Goal: Navigation & Orientation: Find specific page/section

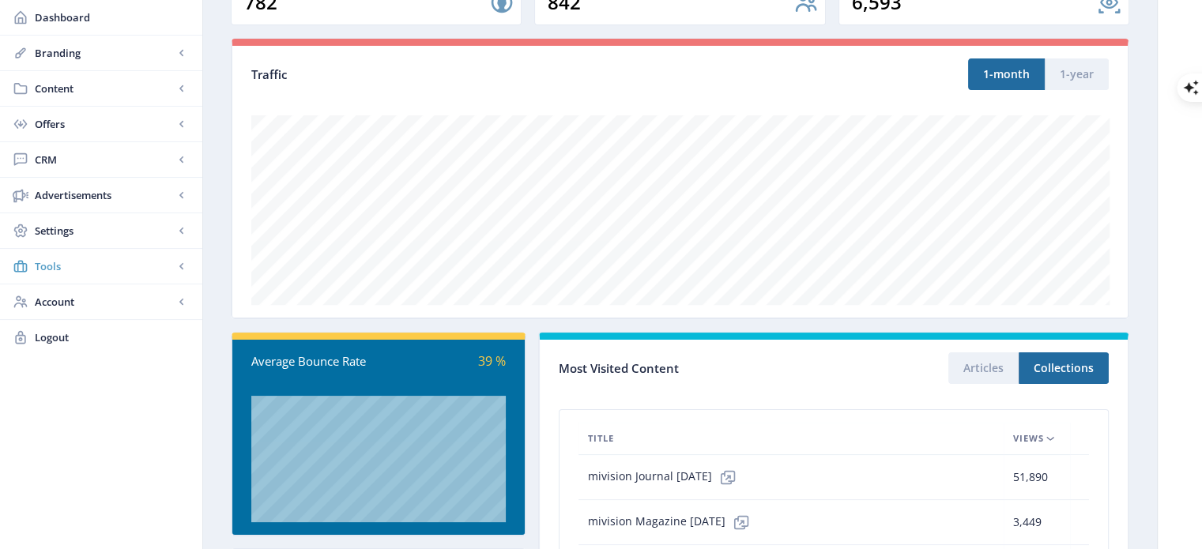
scroll to position [158, 0]
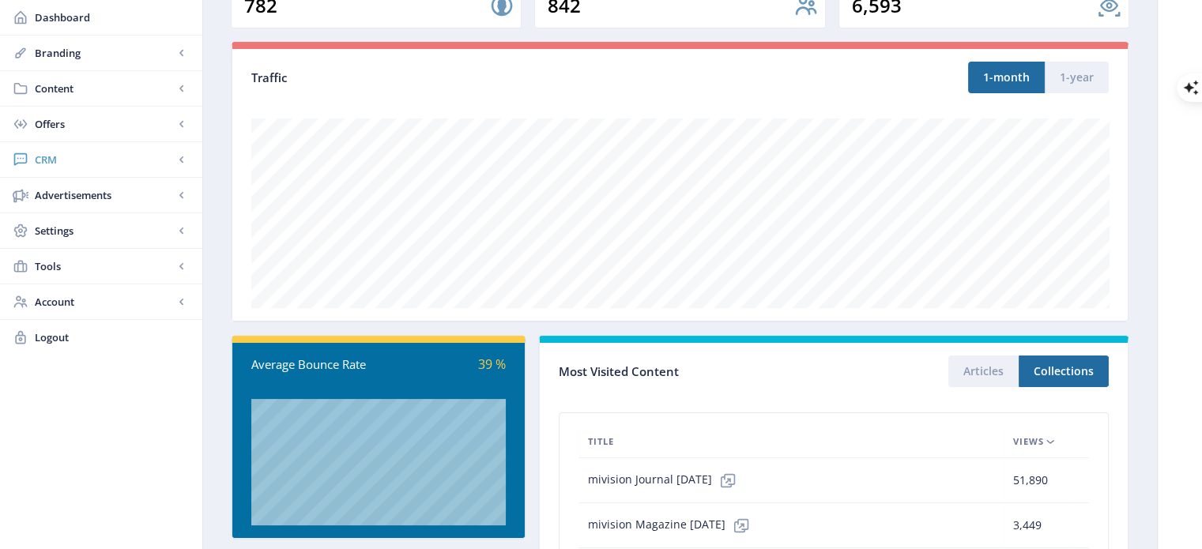
click at [51, 161] on span "CRM" at bounding box center [104, 160] width 139 height 16
click at [62, 187] on span "Readers" at bounding box center [119, 195] width 136 height 16
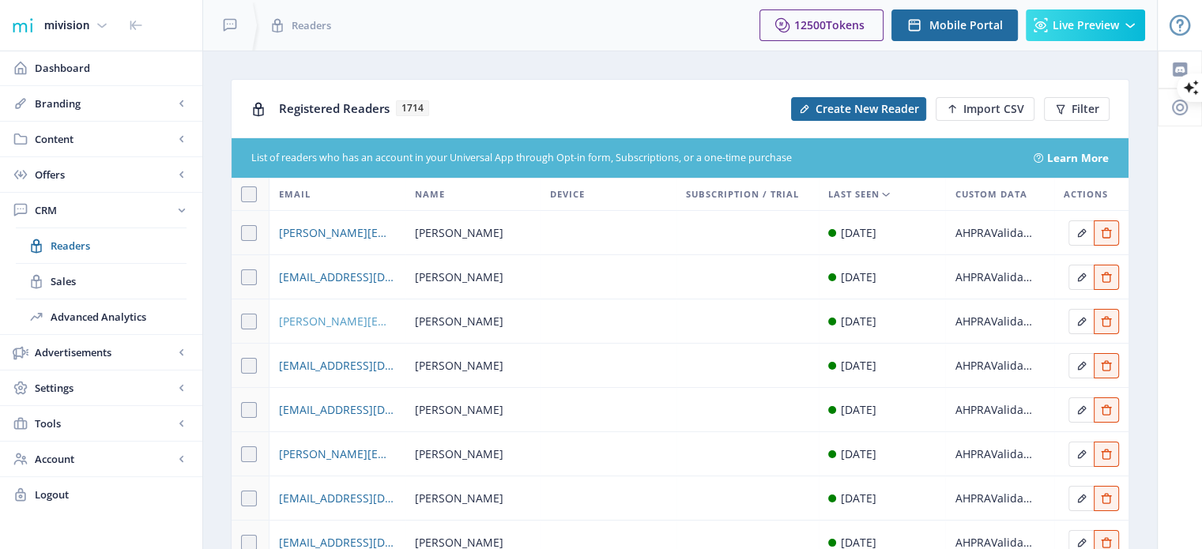
click at [338, 322] on span "[PERSON_NAME][EMAIL_ADDRESS][PERSON_NAME][PERSON_NAME][DOMAIN_NAME]" at bounding box center [337, 321] width 116 height 19
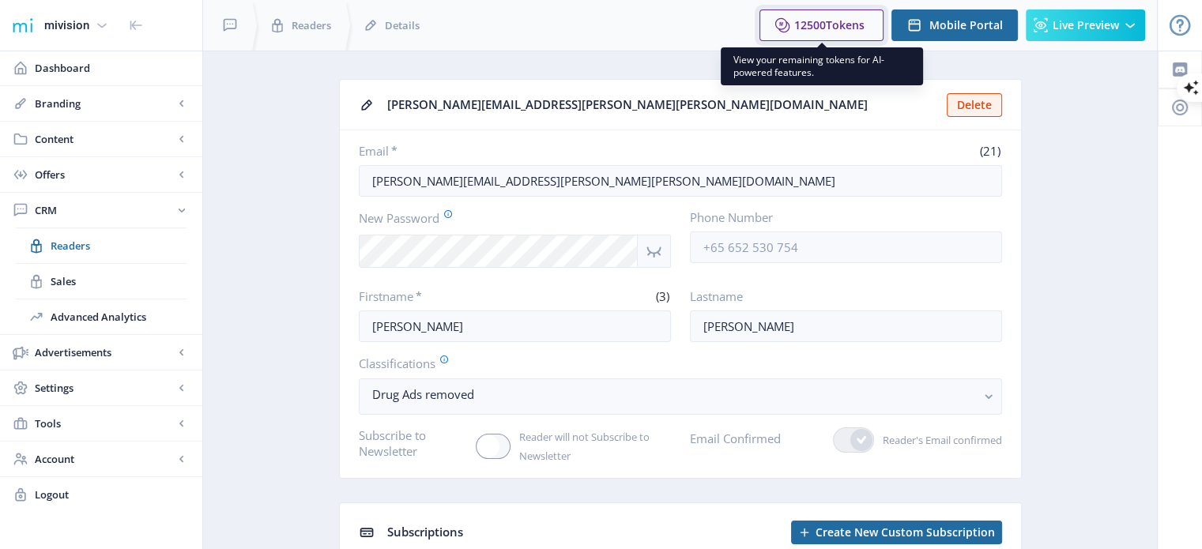
click at [864, 17] on span "Tokens" at bounding box center [845, 24] width 39 height 15
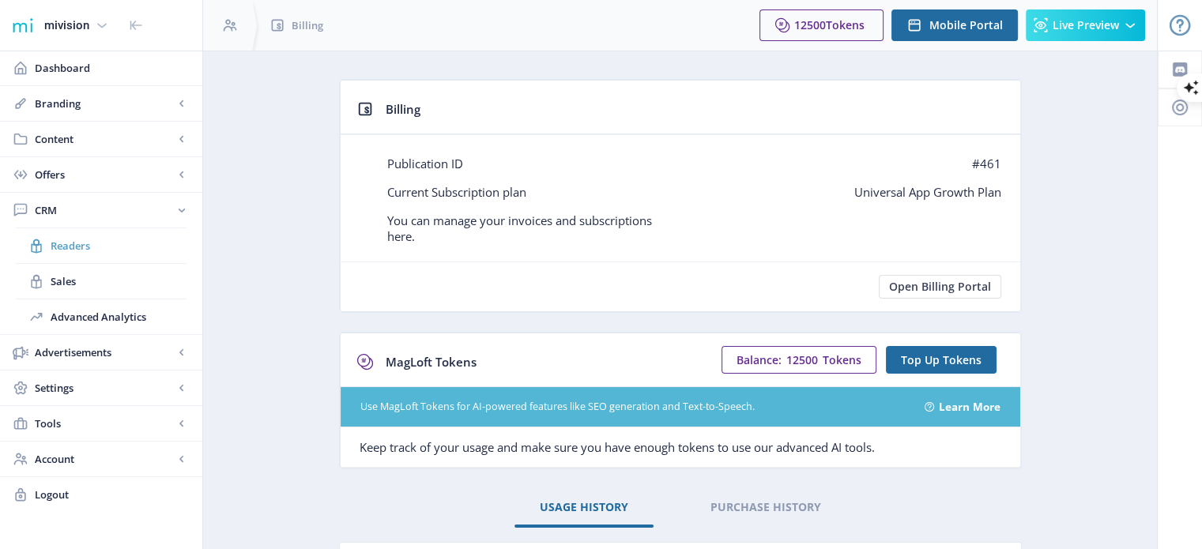
click at [63, 245] on span "Readers" at bounding box center [119, 246] width 136 height 16
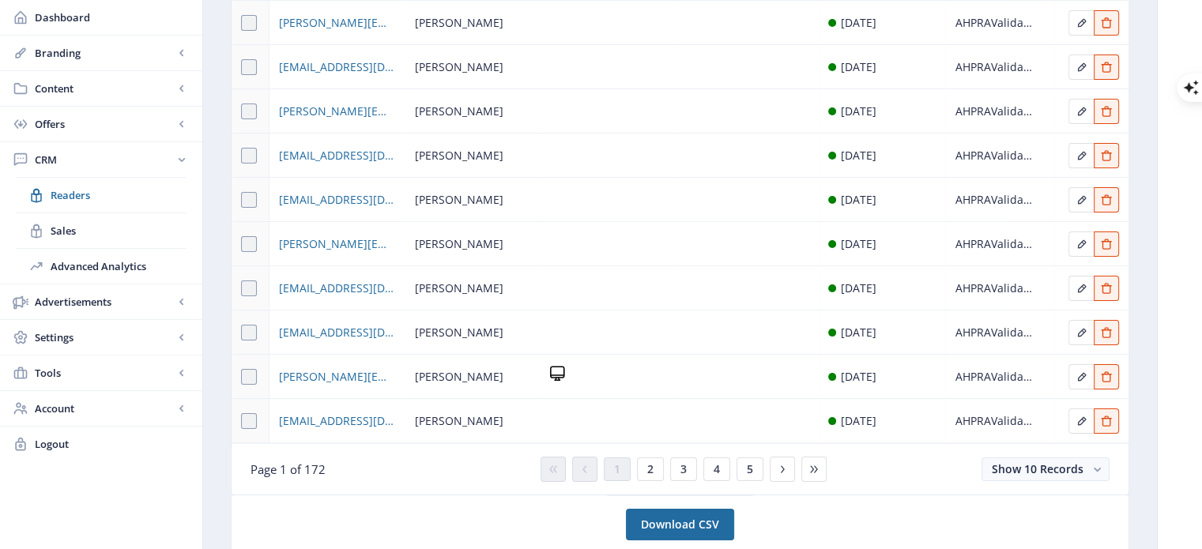
scroll to position [237, 0]
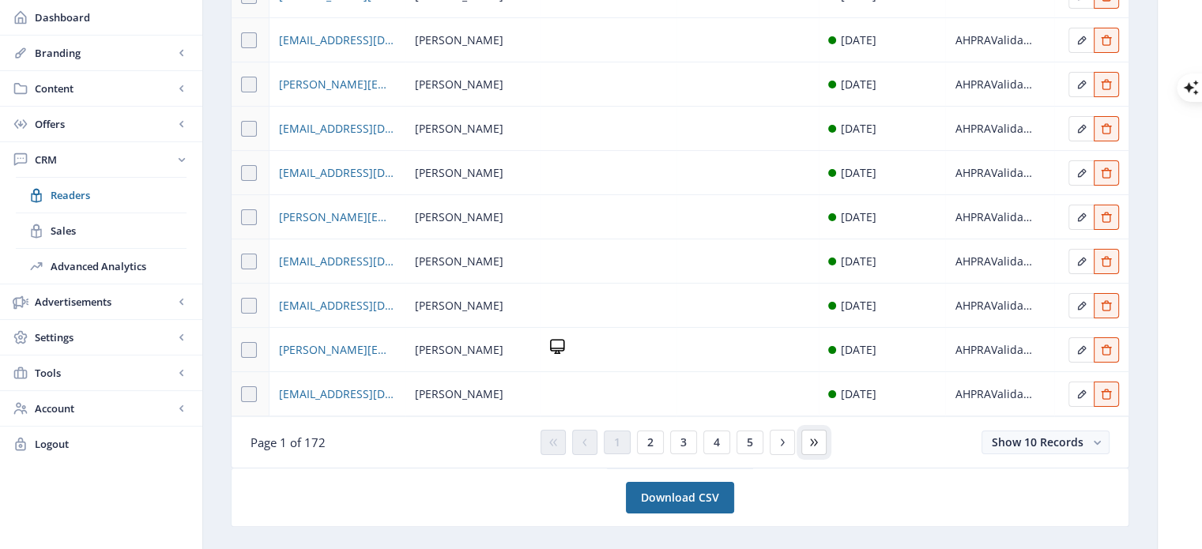
click at [808, 446] on icon at bounding box center [814, 442] width 13 height 13
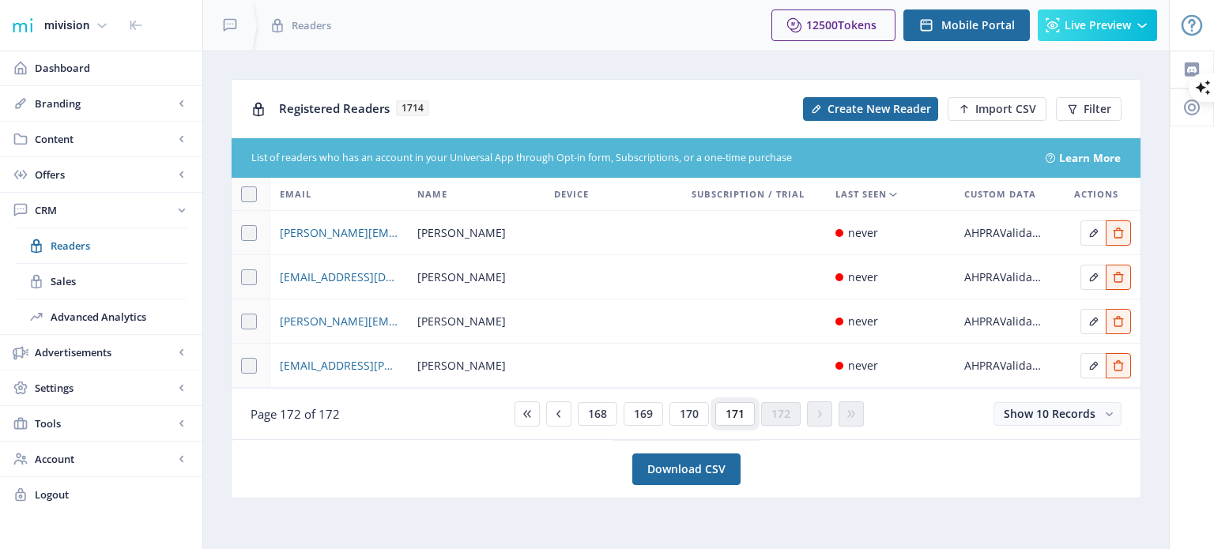
click at [742, 412] on span "171" at bounding box center [734, 414] width 19 height 13
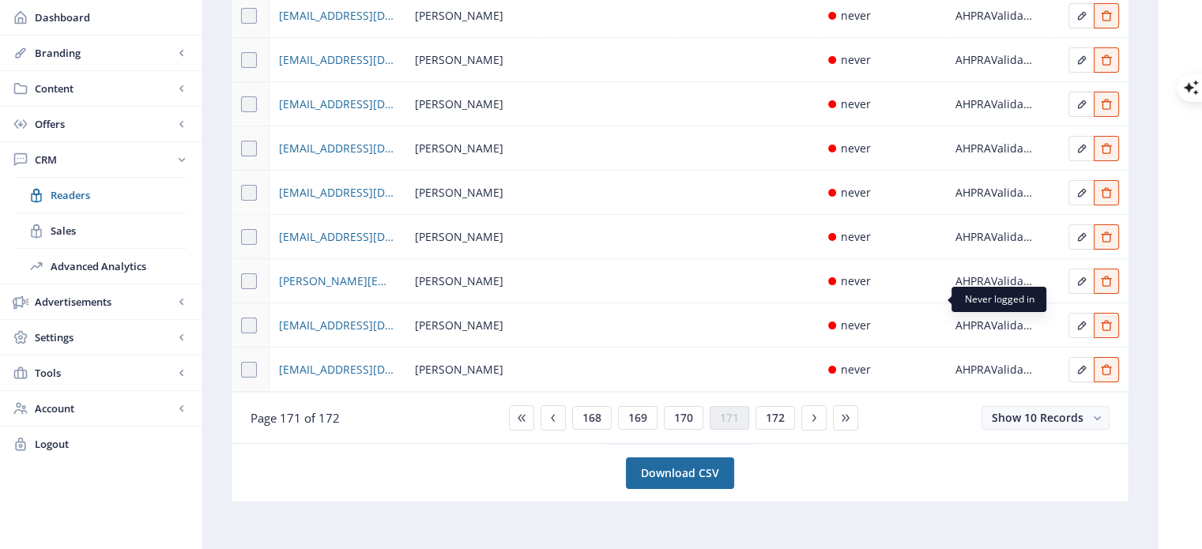
scroll to position [263, 0]
click at [692, 411] on button "170" at bounding box center [684, 417] width 40 height 24
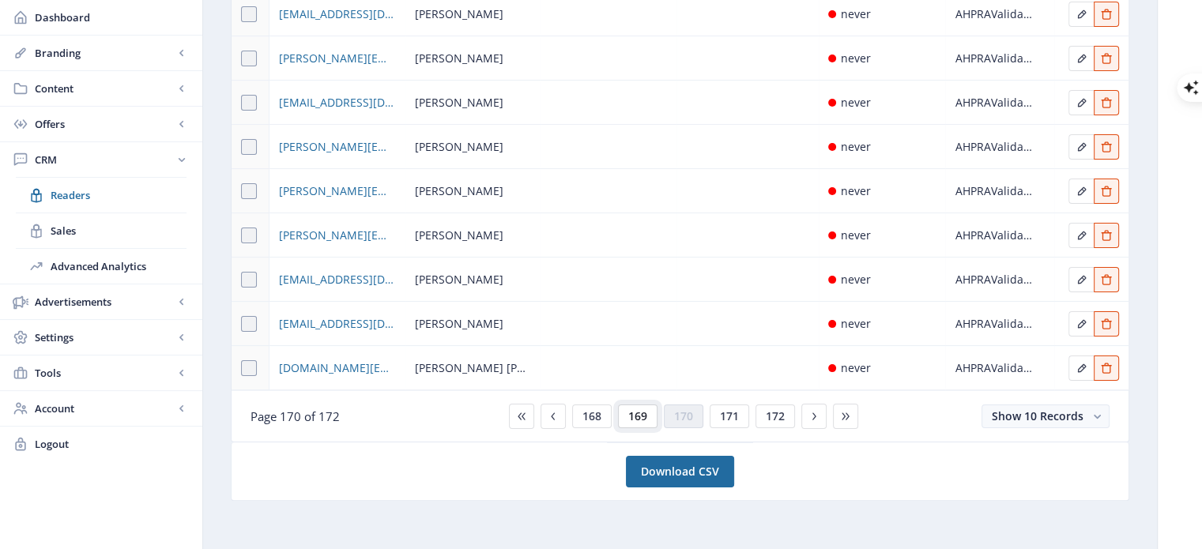
click at [649, 416] on button "169" at bounding box center [638, 417] width 40 height 24
click at [627, 412] on button "168" at bounding box center [638, 417] width 40 height 24
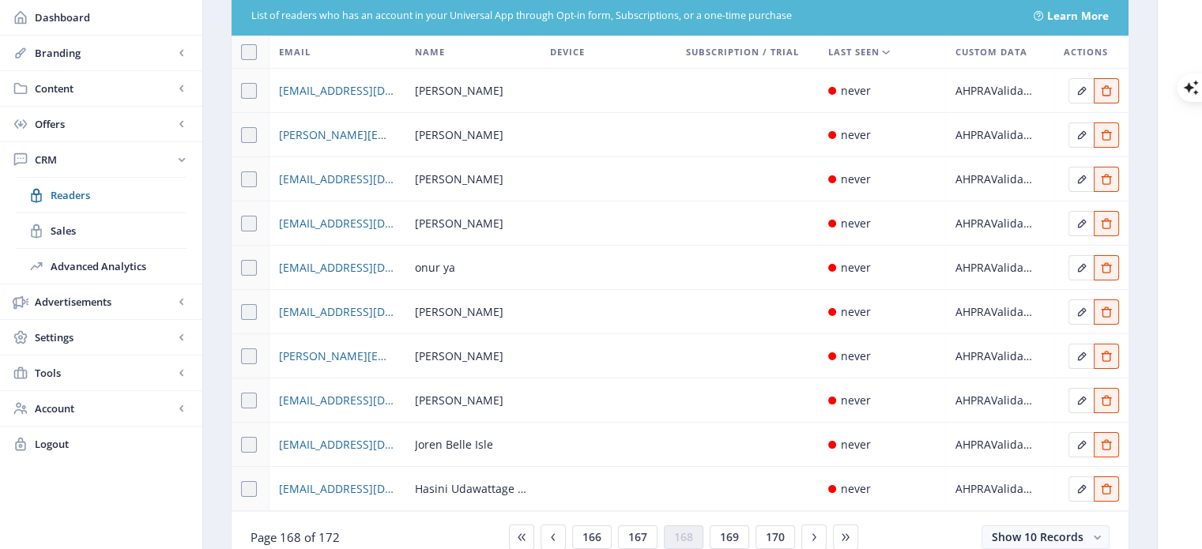
scroll to position [237, 0]
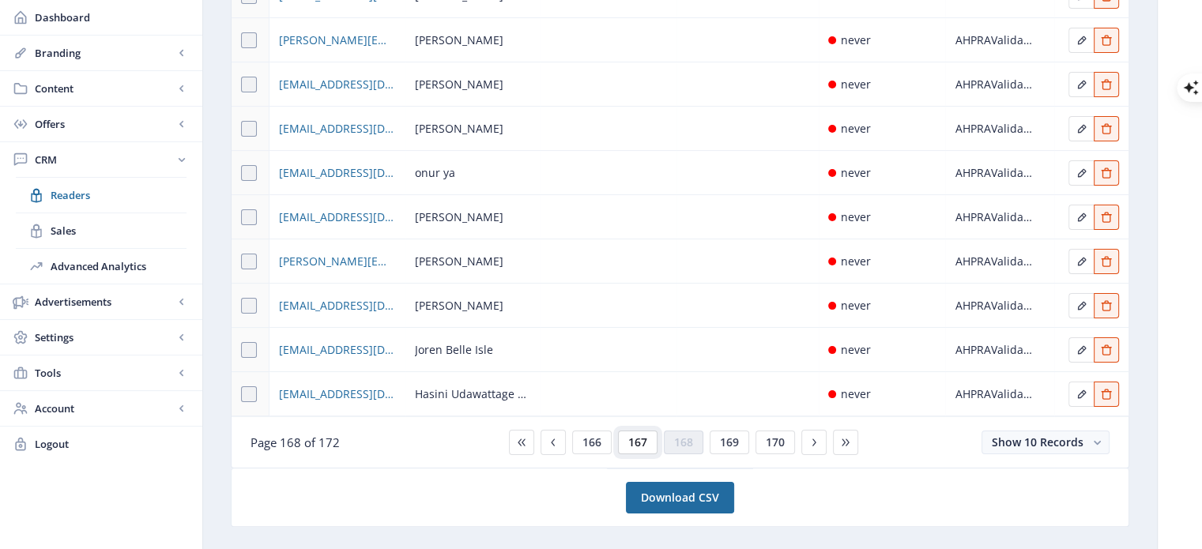
click at [631, 442] on span "167" at bounding box center [637, 442] width 19 height 13
click at [636, 437] on span "166" at bounding box center [637, 442] width 19 height 13
click at [631, 442] on span "165" at bounding box center [637, 442] width 19 height 13
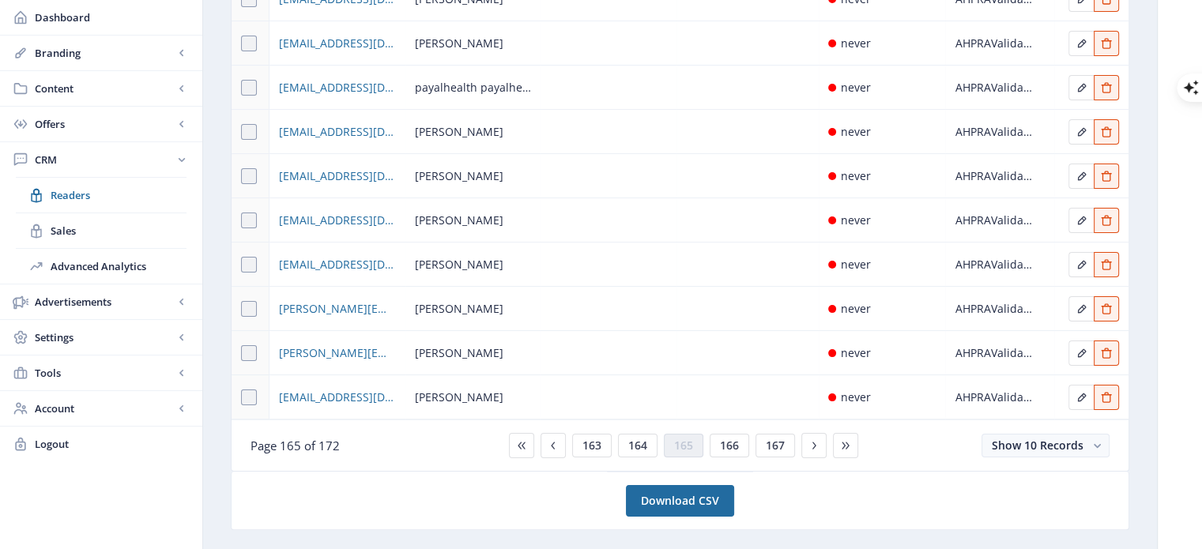
scroll to position [237, 0]
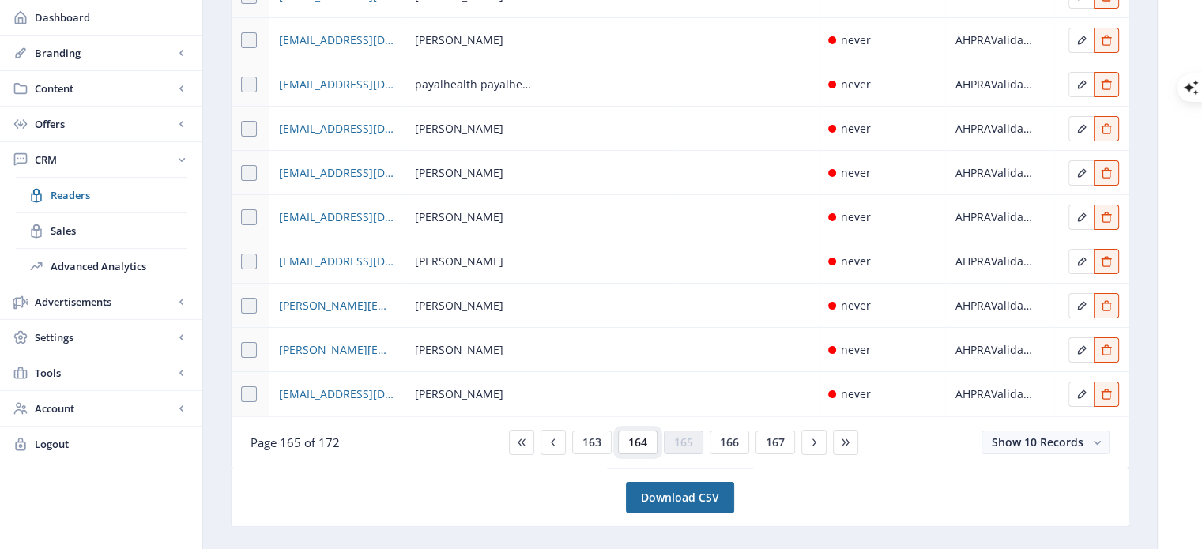
click at [635, 442] on span "164" at bounding box center [637, 442] width 19 height 13
click at [629, 441] on span "163" at bounding box center [637, 442] width 19 height 13
click at [628, 441] on span "162" at bounding box center [637, 442] width 19 height 13
click at [628, 441] on span "161" at bounding box center [637, 442] width 19 height 13
click at [628, 441] on span "160" at bounding box center [637, 442] width 19 height 13
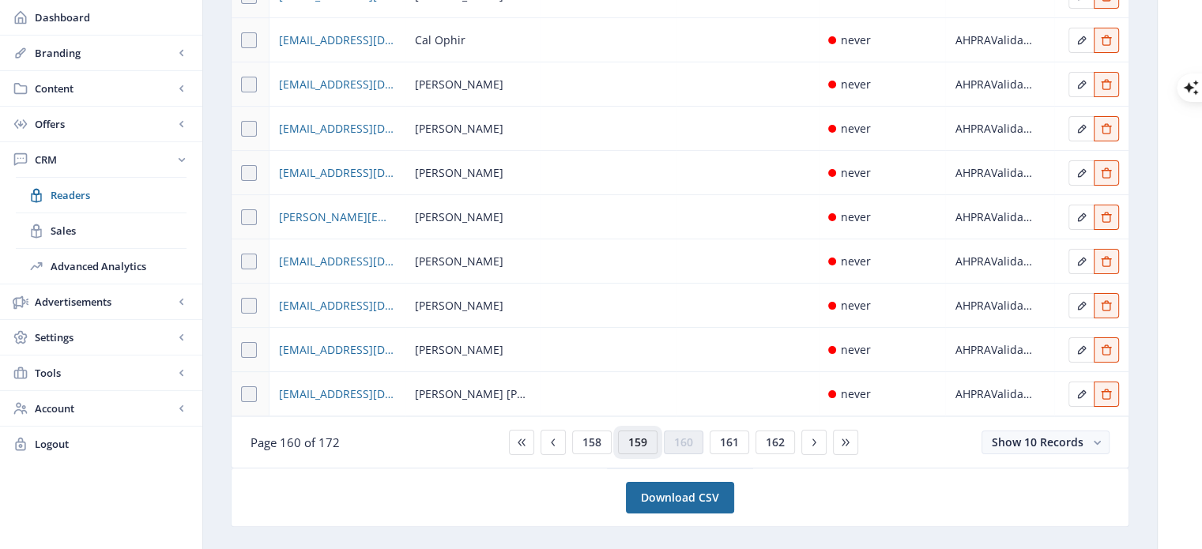
click at [628, 441] on span "159" at bounding box center [637, 442] width 19 height 13
click at [628, 441] on span "158" at bounding box center [637, 442] width 19 height 13
click at [628, 441] on span "157" at bounding box center [637, 442] width 19 height 13
click at [628, 441] on span "156" at bounding box center [637, 442] width 19 height 13
click at [628, 441] on span "155" at bounding box center [637, 442] width 19 height 13
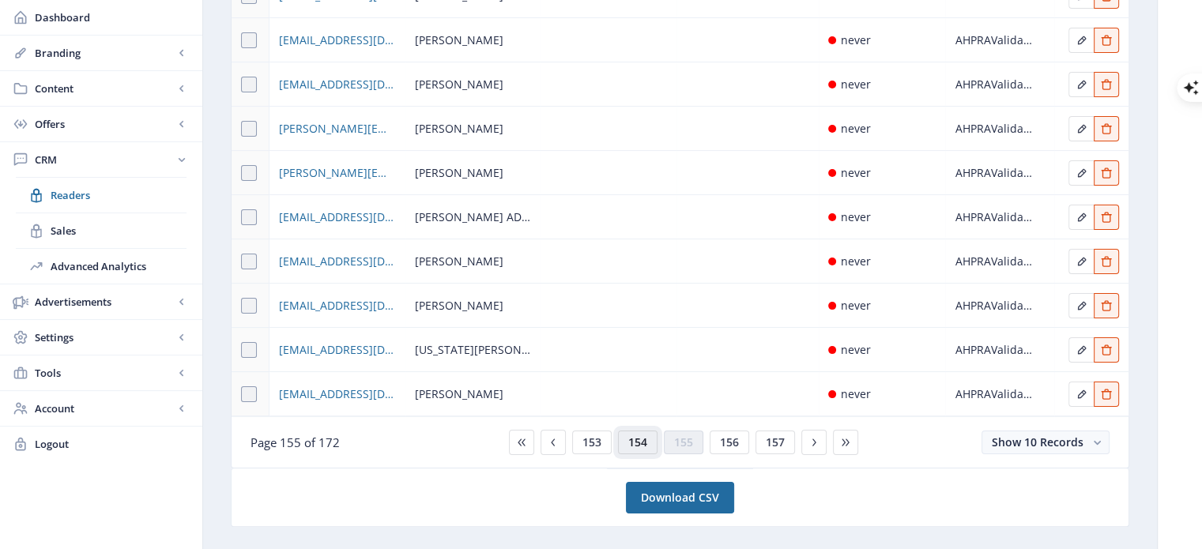
click at [628, 441] on span "154" at bounding box center [637, 442] width 19 height 13
click at [529, 446] on button at bounding box center [521, 442] width 25 height 25
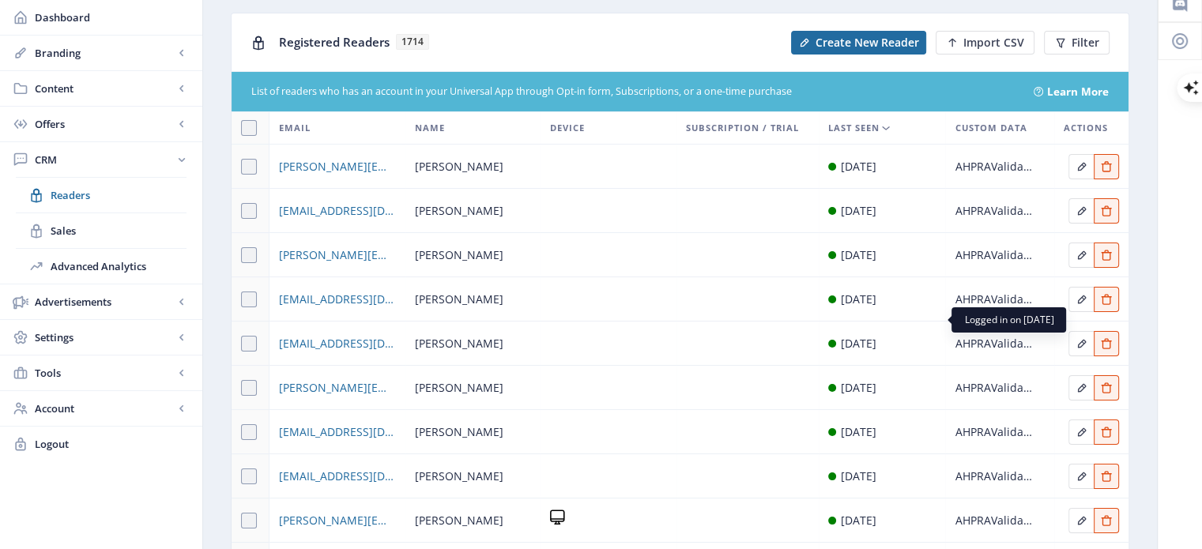
scroll to position [158, 0]
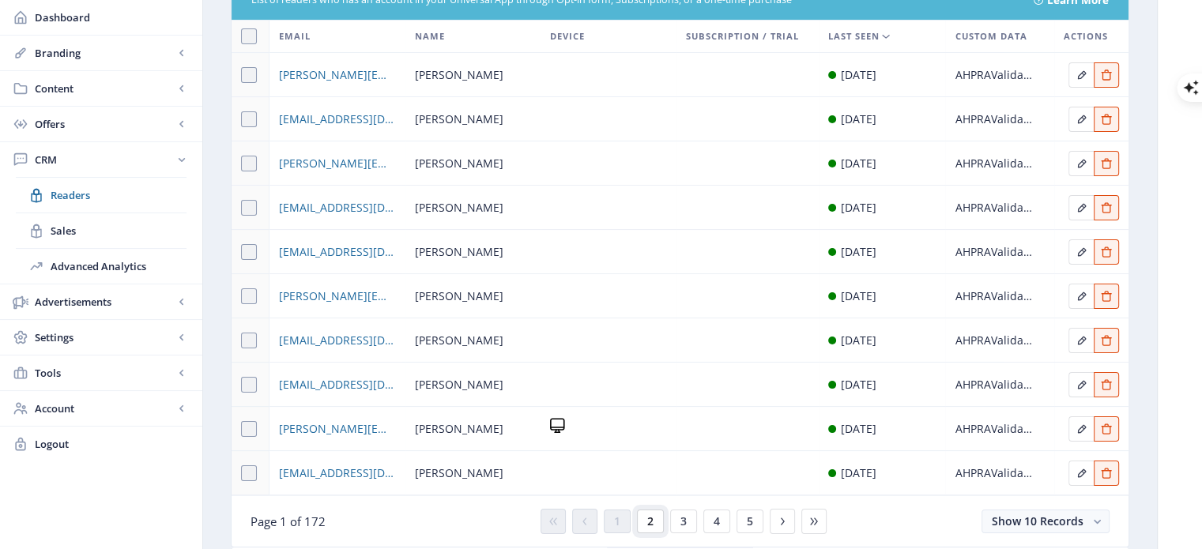
click at [649, 523] on span "2" at bounding box center [650, 521] width 6 height 13
click at [787, 521] on button at bounding box center [782, 521] width 25 height 25
click at [717, 525] on span "5" at bounding box center [716, 521] width 6 height 13
click at [717, 525] on span "6" at bounding box center [716, 521] width 6 height 13
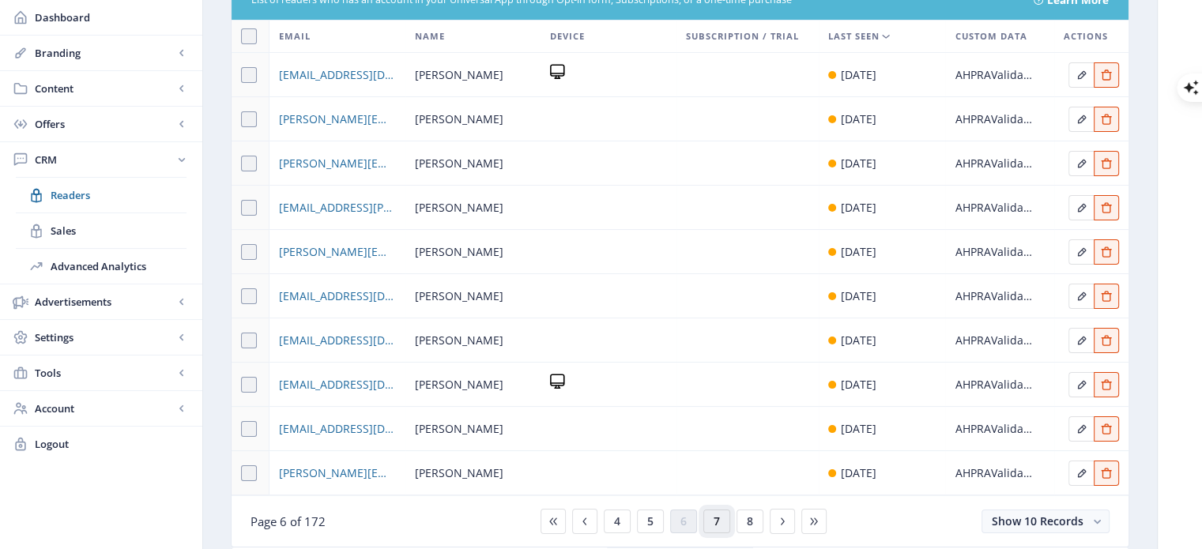
click at [717, 525] on span "7" at bounding box center [716, 521] width 6 height 13
click at [717, 525] on span "8" at bounding box center [716, 521] width 6 height 13
click at [702, 520] on button "9" at bounding box center [713, 522] width 27 height 24
click at [708, 521] on span "10" at bounding box center [713, 521] width 13 height 13
click at [714, 519] on span "11" at bounding box center [716, 521] width 13 height 13
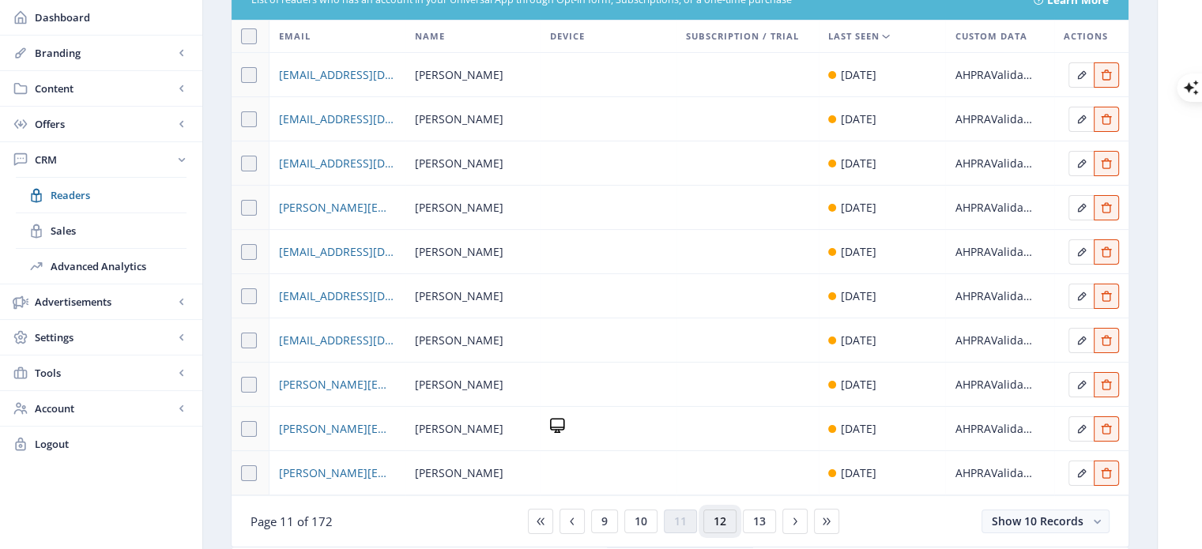
click at [714, 519] on span "12" at bounding box center [719, 521] width 13 height 13
click at [74, 262] on span "Advanced Analytics" at bounding box center [119, 266] width 136 height 16
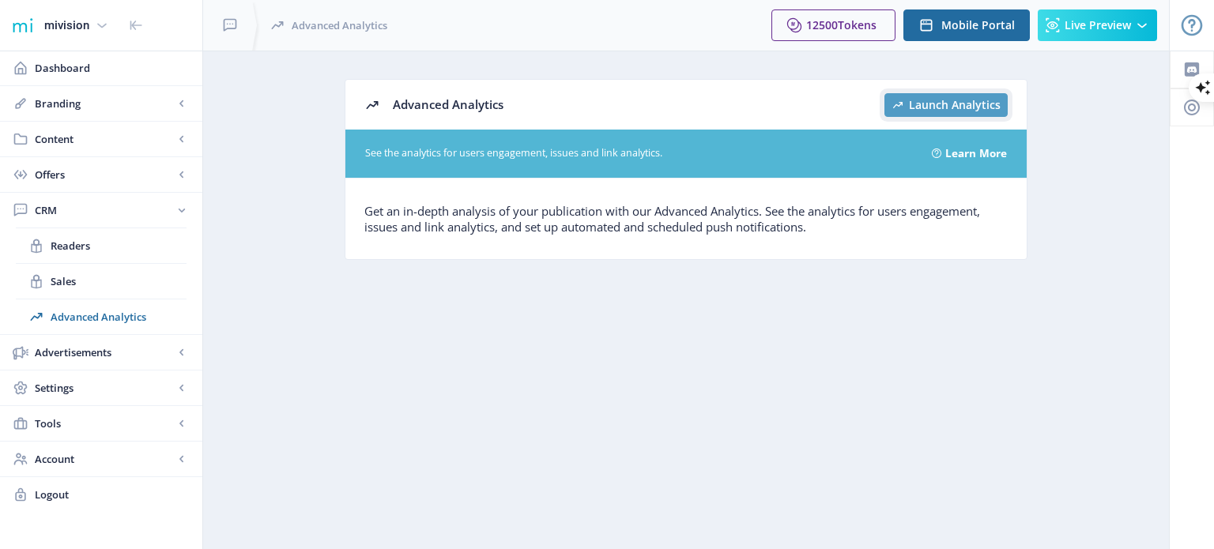
click at [912, 104] on span "Launch Analytics" at bounding box center [955, 105] width 92 height 13
